Goal: Task Accomplishment & Management: Manage account settings

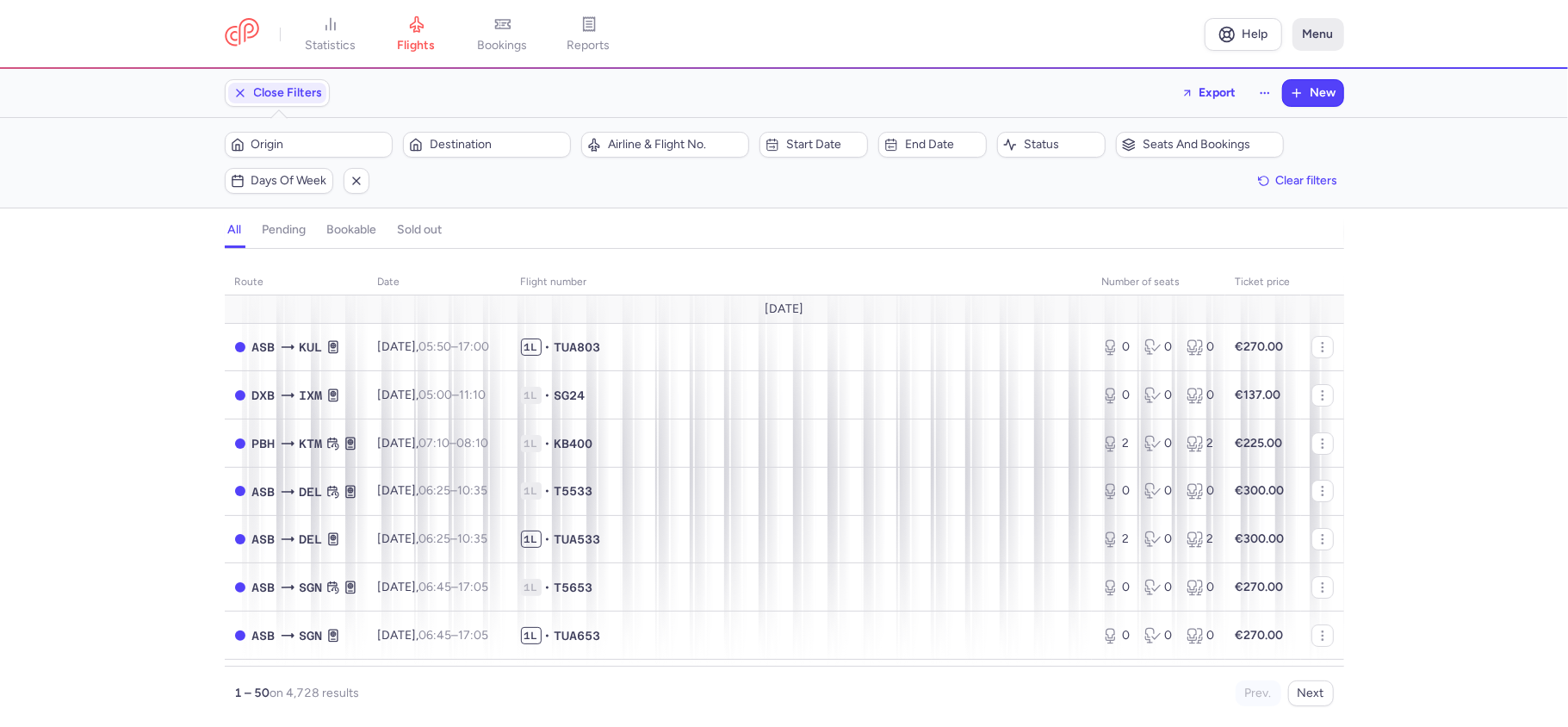
click at [1320, 38] on button "Menu" at bounding box center [1318, 33] width 52 height 32
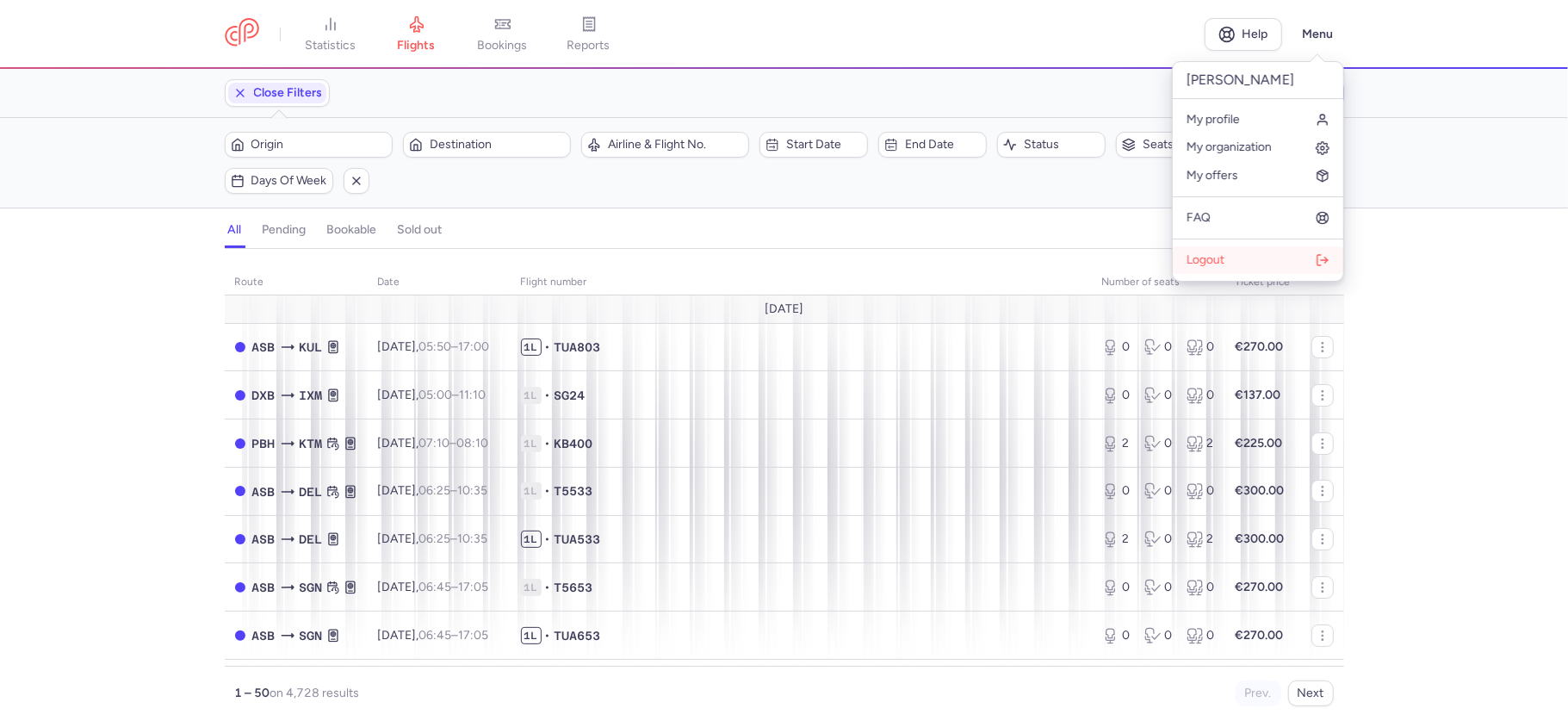
click at [1230, 259] on button "Logout" at bounding box center [1258, 260] width 171 height 27
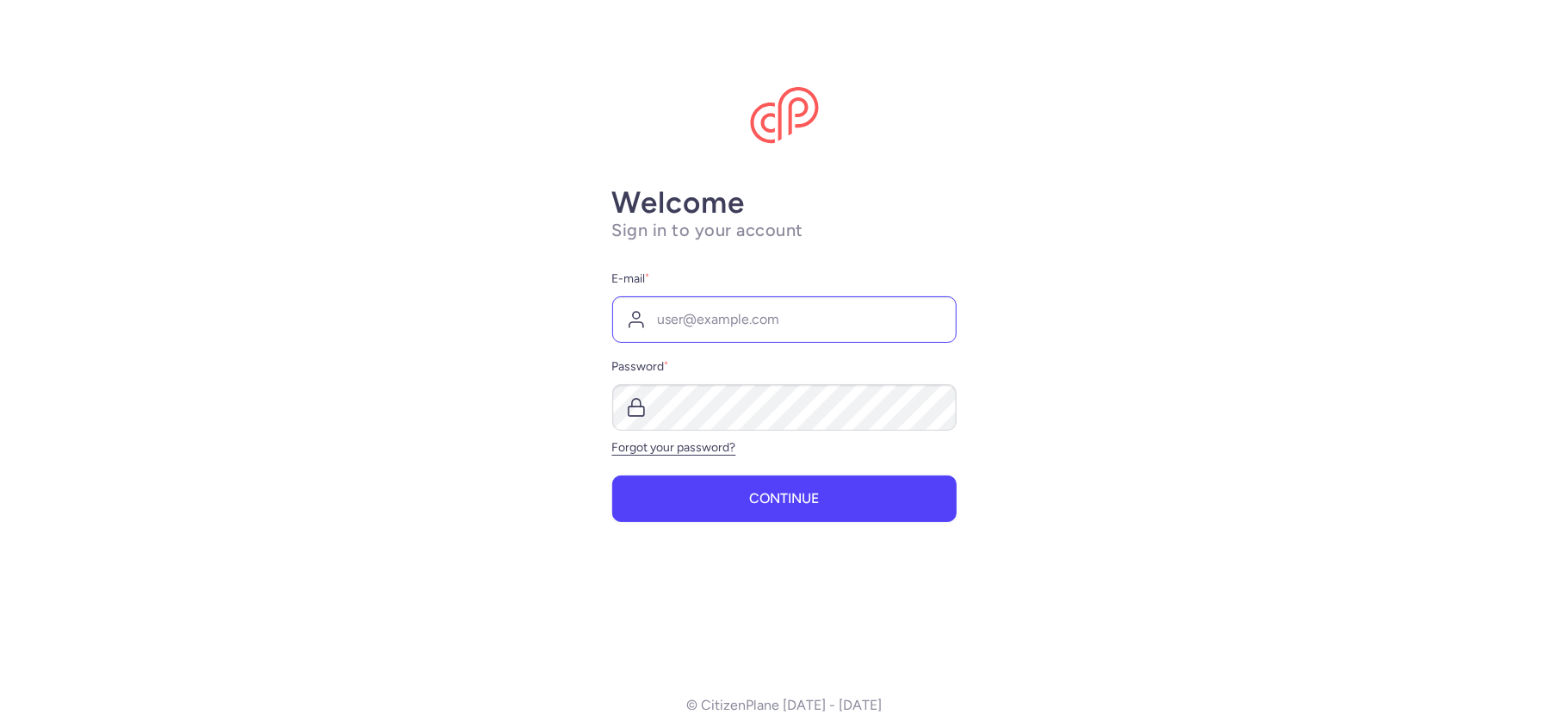
click at [735, 318] on input "E-mail *" at bounding box center [784, 319] width 344 height 46
type input "[EMAIL_ADDRESS][DOMAIN_NAME]"
click at [761, 494] on span "Continue" at bounding box center [783, 497] width 70 height 16
